Goal: Information Seeking & Learning: Learn about a topic

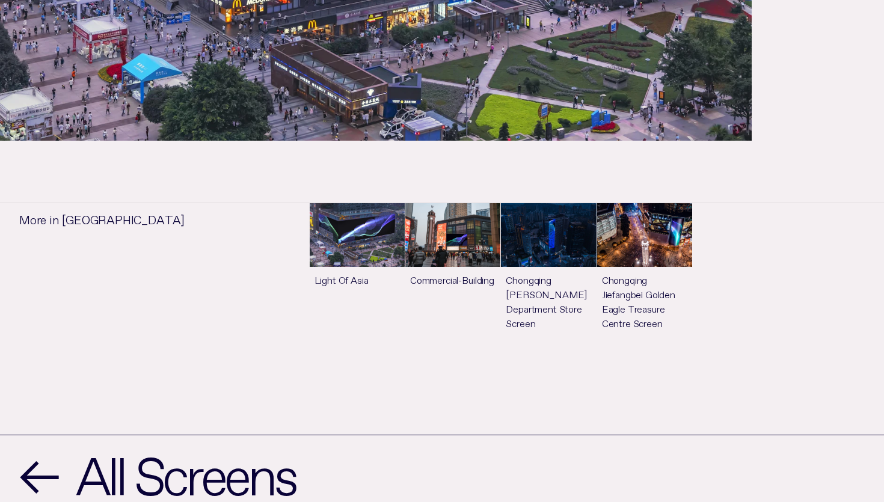
scroll to position [530, 0]
click at [377, 230] on link "See more" at bounding box center [357, 278] width 95 height 150
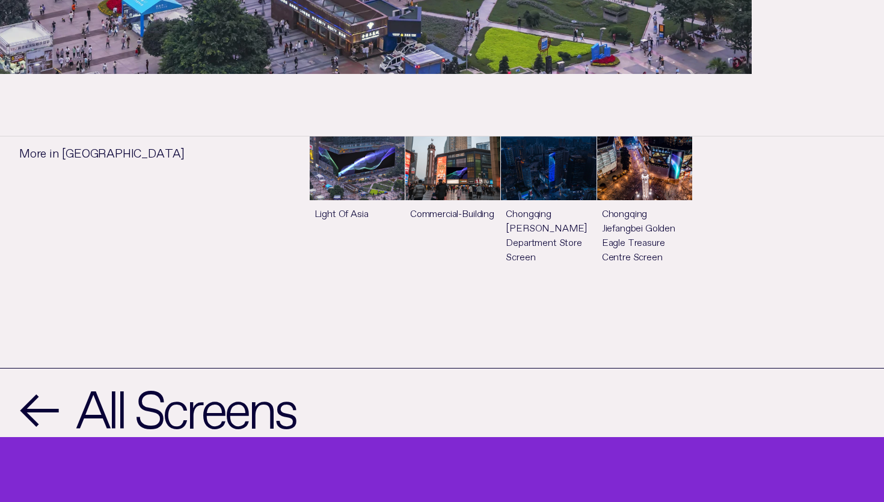
scroll to position [596, 0]
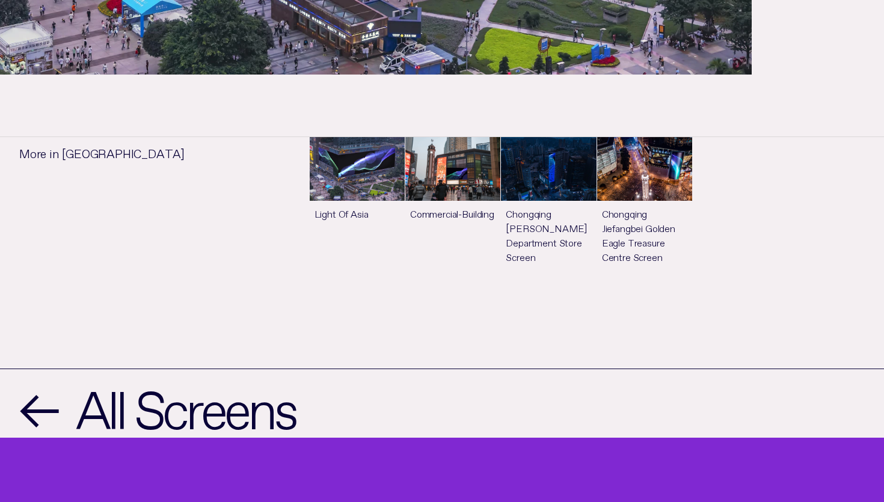
click at [373, 185] on link "See more" at bounding box center [357, 212] width 95 height 150
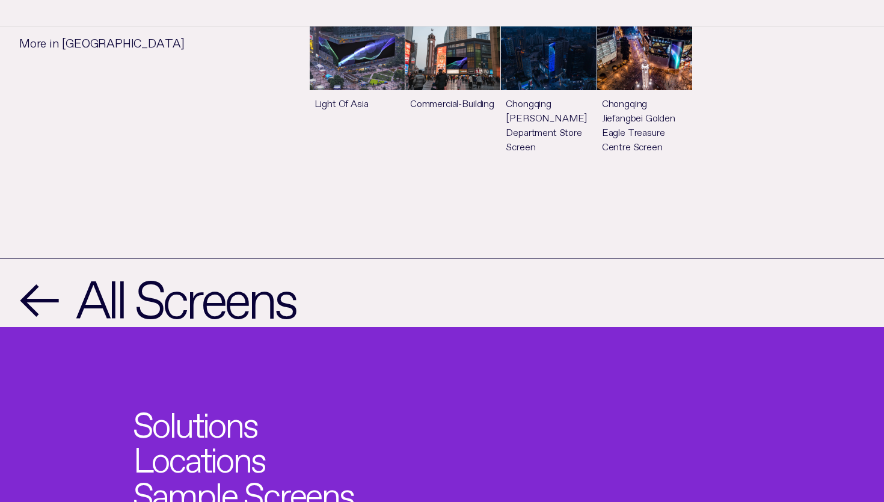
scroll to position [707, 0]
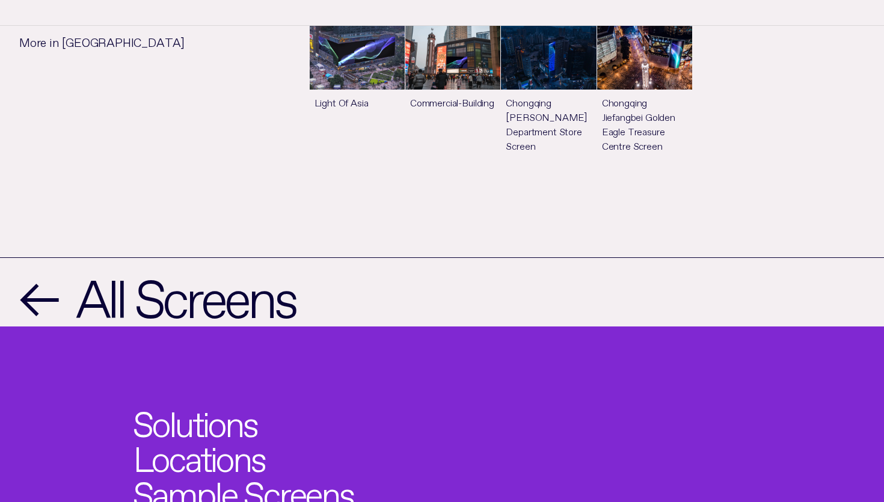
click at [465, 78] on link "See more" at bounding box center [452, 101] width 95 height 150
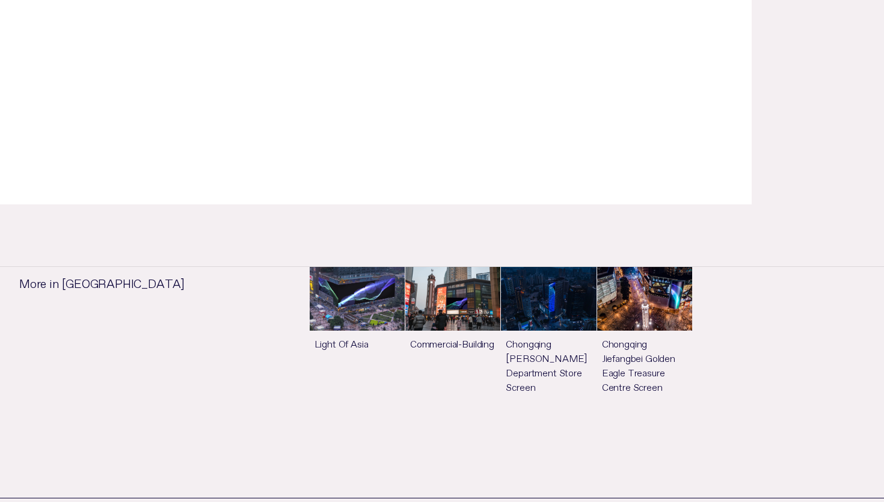
scroll to position [516, 0]
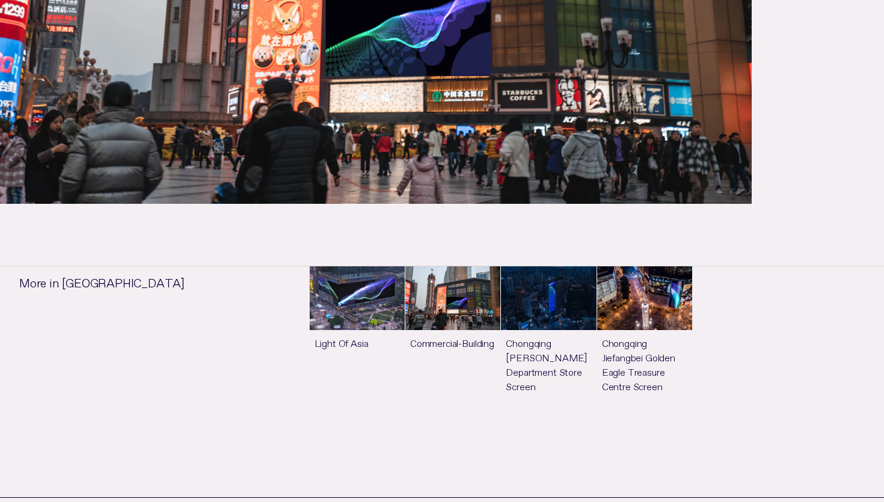
click at [552, 305] on link "See more" at bounding box center [548, 341] width 95 height 150
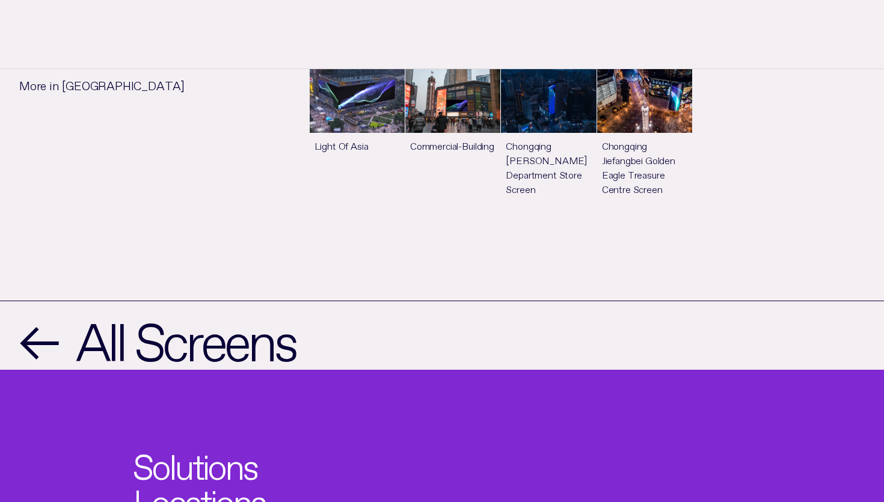
scroll to position [1241, 0]
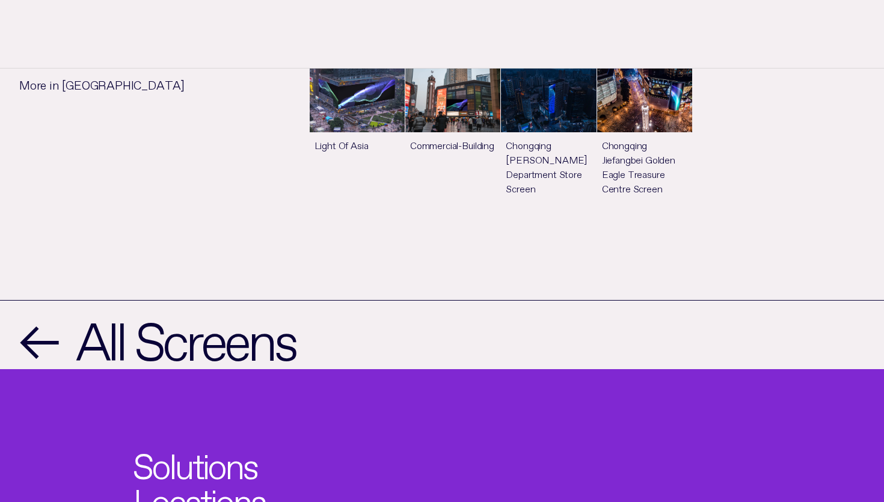
click at [661, 69] on link "See more" at bounding box center [644, 144] width 95 height 150
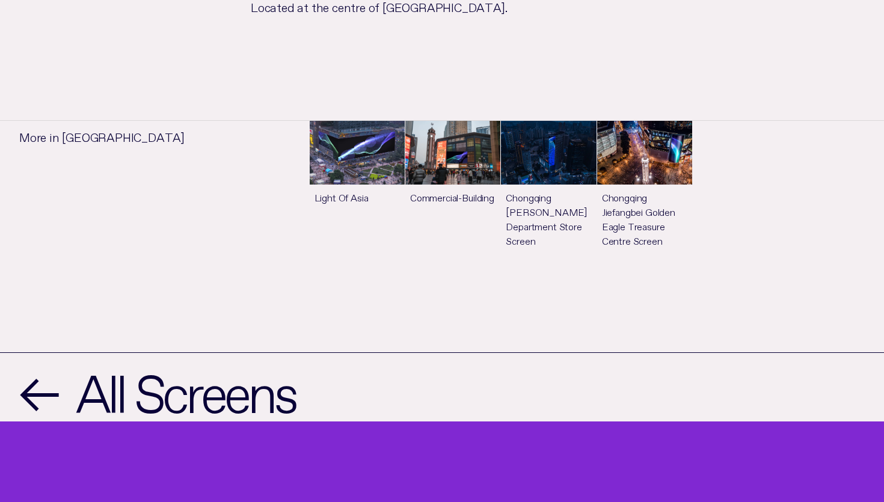
scroll to position [1080, 0]
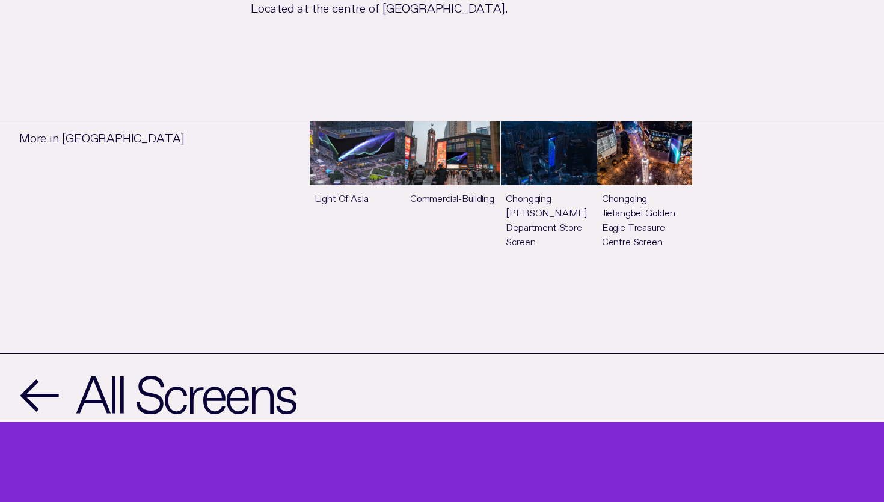
click at [453, 161] on link "See more" at bounding box center [452, 196] width 95 height 150
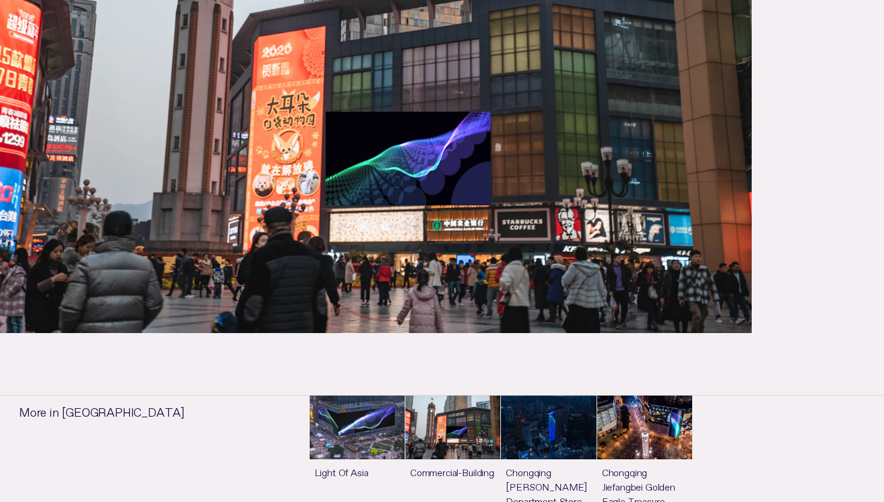
scroll to position [386, 0]
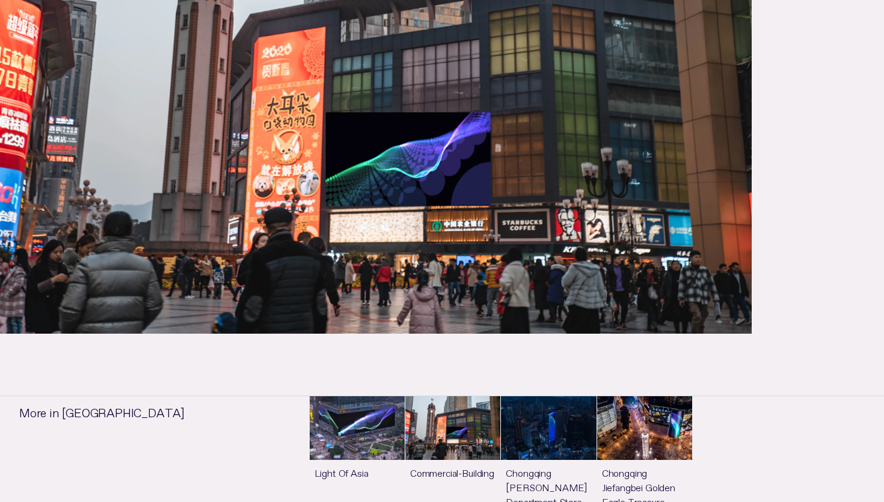
click at [634, 429] on link "See more" at bounding box center [644, 471] width 95 height 150
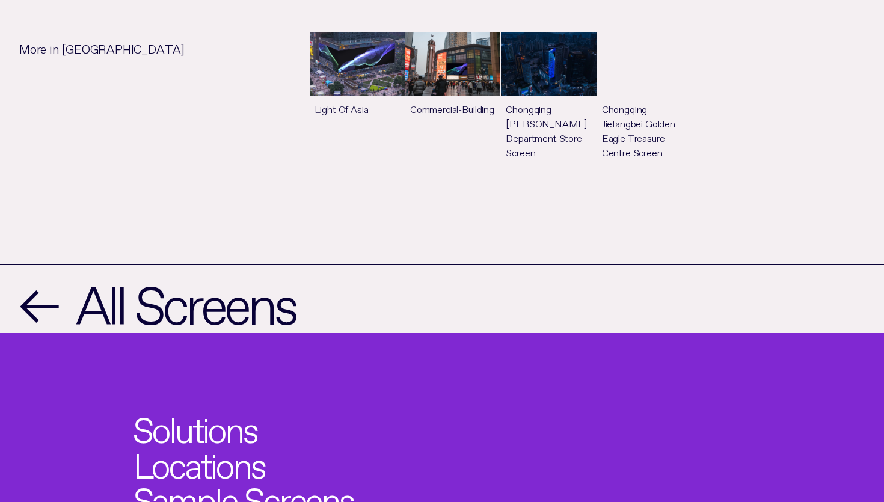
scroll to position [1169, 0]
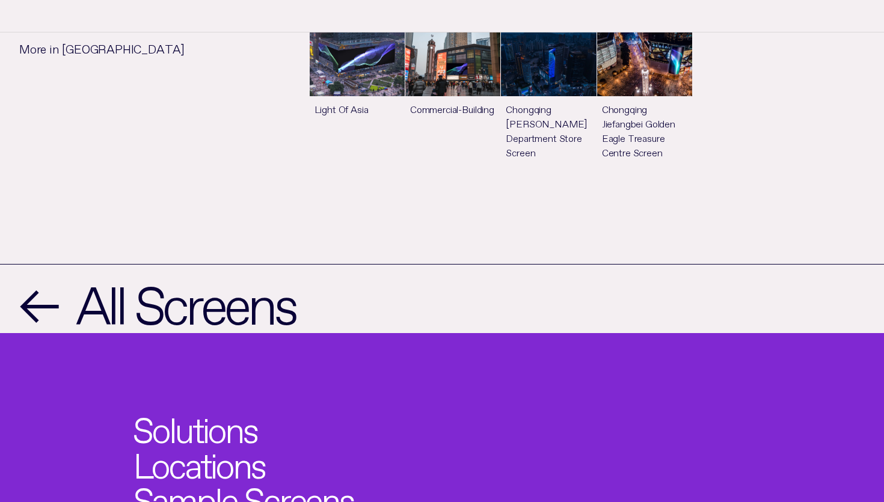
click at [459, 81] on link "See more" at bounding box center [452, 107] width 95 height 150
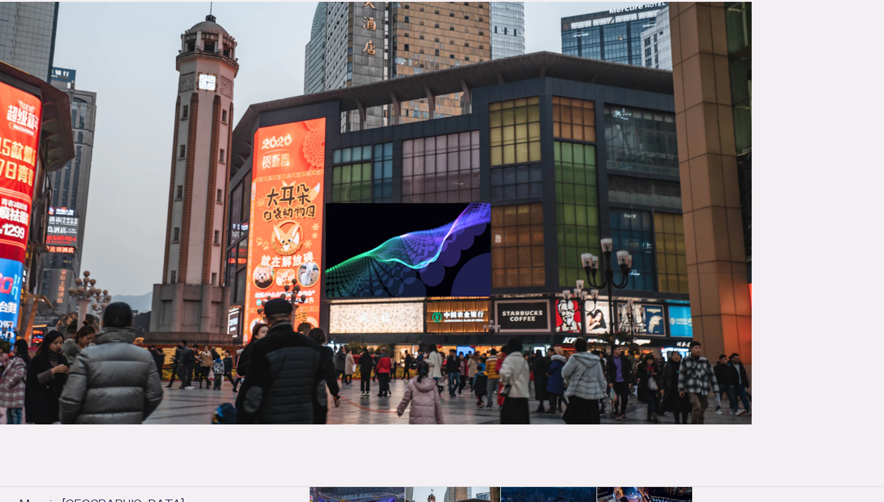
scroll to position [296, 0]
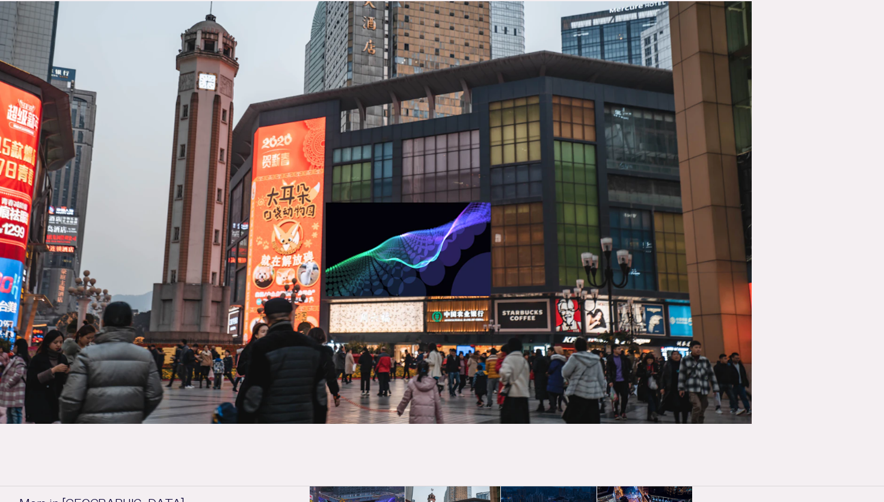
click at [360, 195] on img at bounding box center [375, 212] width 751 height 423
